Goal: Task Accomplishment & Management: Manage account settings

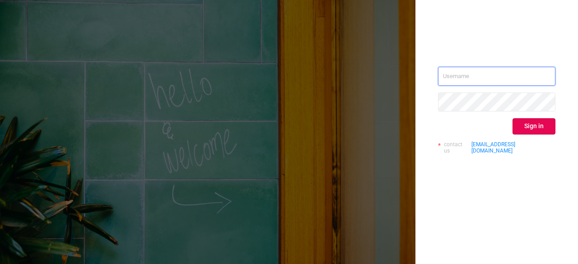
click at [480, 75] on input "text" at bounding box center [496, 76] width 117 height 19
drag, startPoint x: 474, startPoint y: 78, endPoint x: 537, endPoint y: 73, distance: 63.4
click at [537, 73] on input "[EMAIL_ADDRESS][DATE][DOMAIN_NAME]" at bounding box center [496, 76] width 117 height 19
type input "kumara.[DATE]"
click at [541, 127] on button "Sign in" at bounding box center [533, 126] width 43 height 16
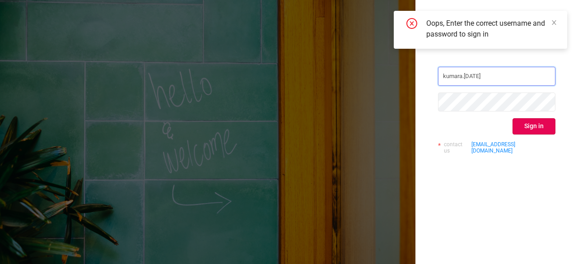
click at [481, 74] on input "kumara.[DATE]" at bounding box center [496, 76] width 117 height 19
